Goal: Information Seeking & Learning: Understand process/instructions

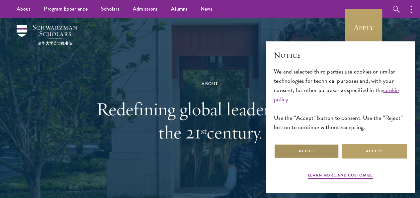
click at [323, 147] on button "Reject" at bounding box center [306, 151] width 65 height 15
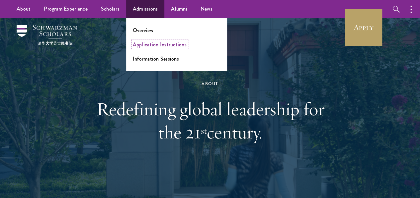
click at [159, 44] on link "Application Instructions" at bounding box center [160, 45] width 54 height 8
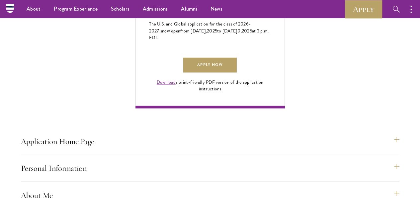
scroll to position [447, 0]
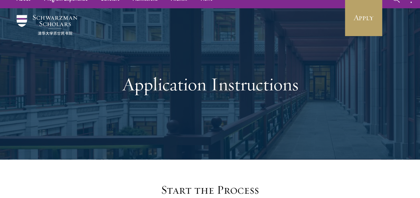
scroll to position [0, 0]
